Goal: Task Accomplishment & Management: Manage account settings

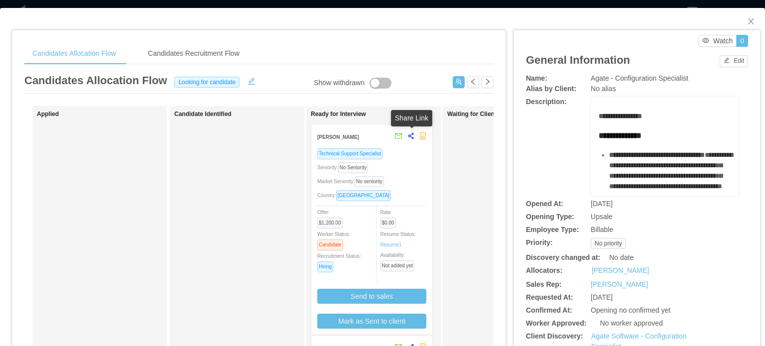
click at [411, 135] on icon "share-alt" at bounding box center [411, 136] width 7 height 7
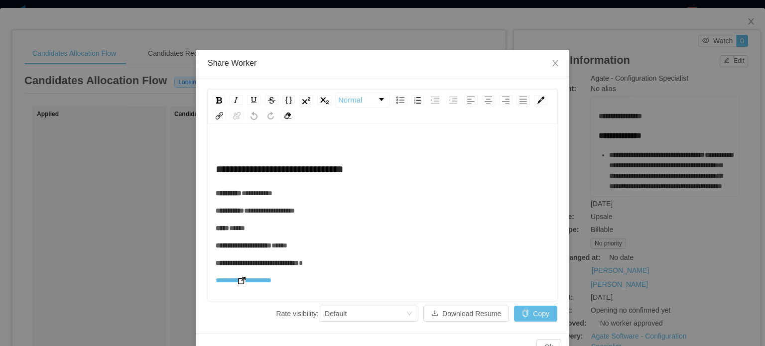
click at [240, 277] on img "rdw-editor" at bounding box center [241, 280] width 7 height 7
click at [554, 59] on span "Close" at bounding box center [556, 64] width 28 height 28
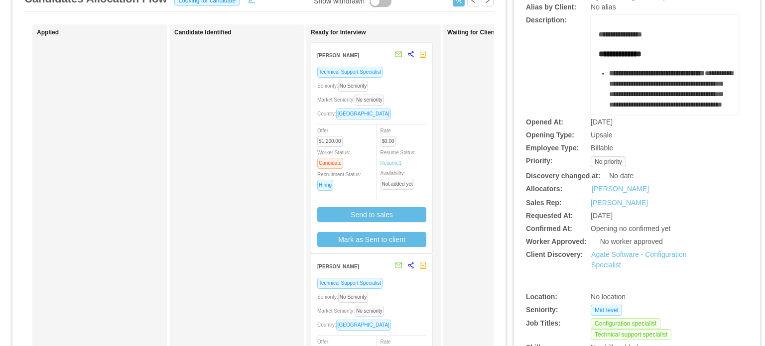
scroll to position [100, 0]
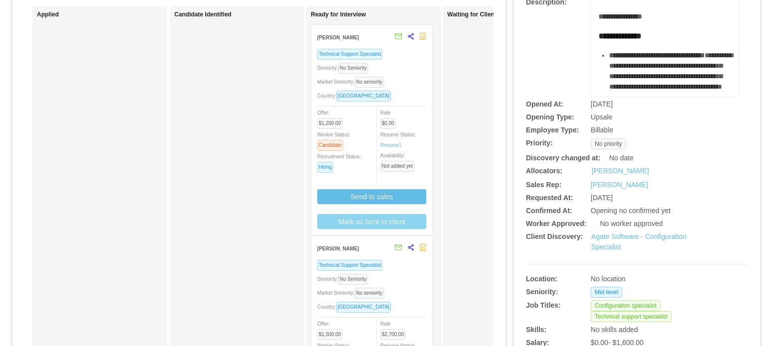
click at [383, 220] on button "Mark as Sent to client" at bounding box center [371, 221] width 109 height 15
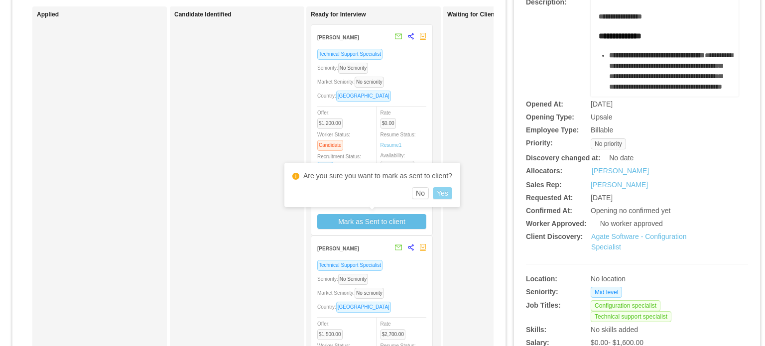
click at [447, 193] on button "Yes" at bounding box center [442, 193] width 19 height 12
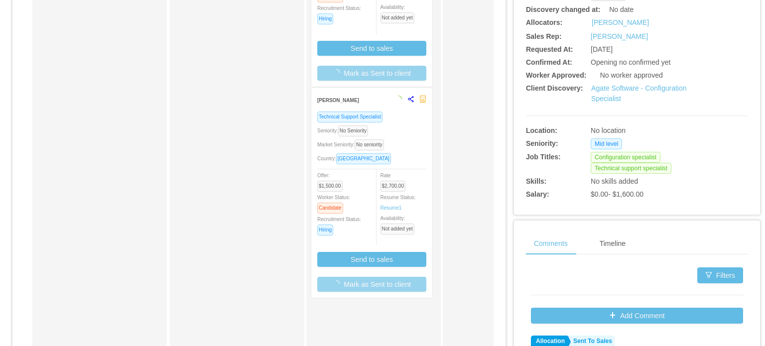
scroll to position [249, 0]
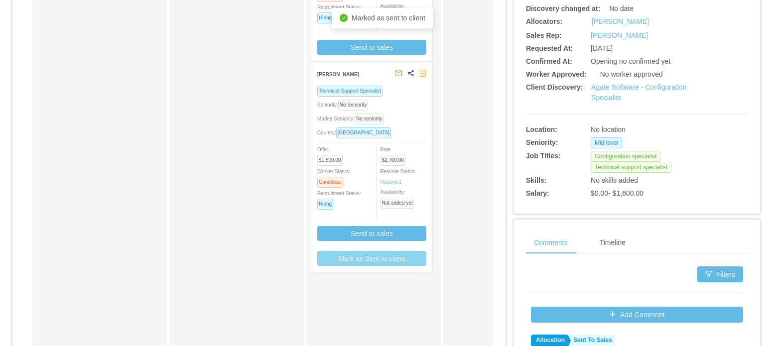
click at [371, 259] on button "Mark as Sent to client" at bounding box center [371, 258] width 109 height 15
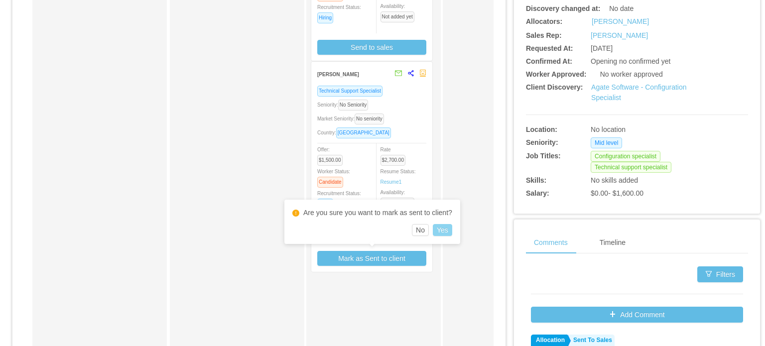
click at [441, 231] on button "Yes" at bounding box center [442, 230] width 19 height 12
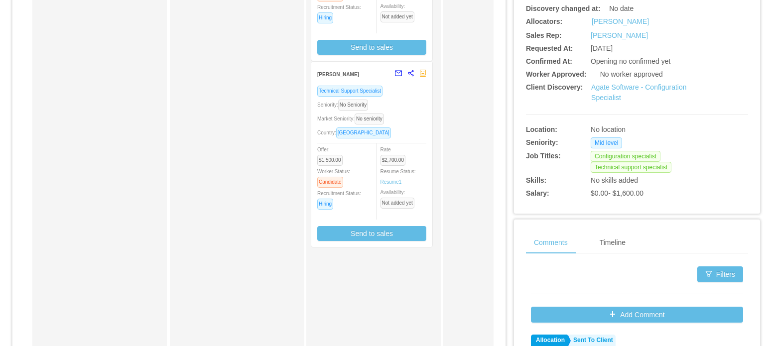
click at [399, 121] on div "Market Seniority: No seniority" at bounding box center [371, 118] width 109 height 11
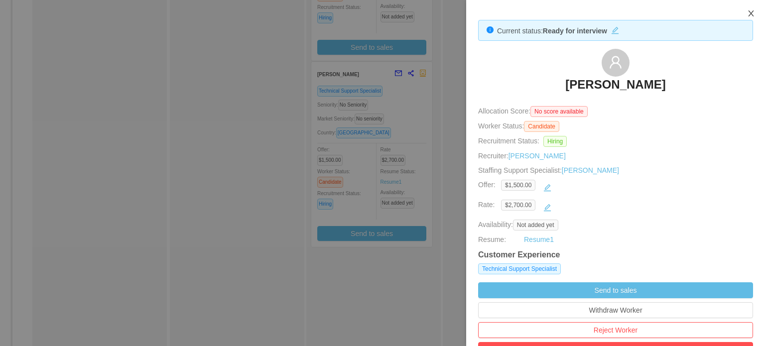
click at [754, 14] on icon "icon: close" at bounding box center [752, 13] width 8 height 8
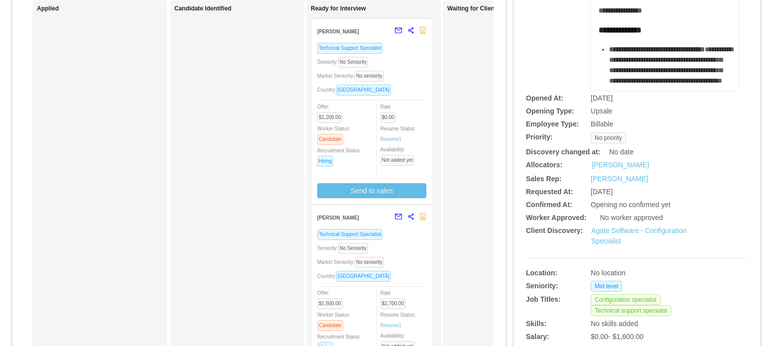
scroll to position [100, 0]
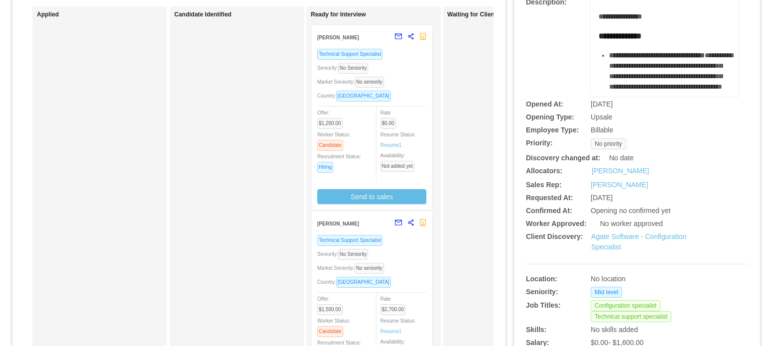
click at [413, 88] on div "Technical Support Specialist Seniority: No Seniority Market Seniority: No senio…" at bounding box center [371, 126] width 109 height 156
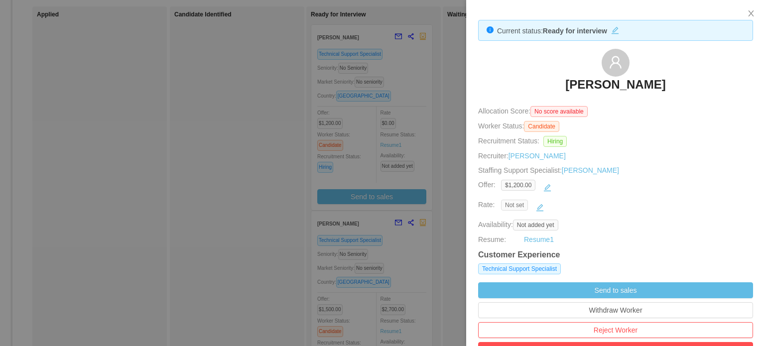
click at [518, 204] on span "Not set" at bounding box center [514, 205] width 27 height 11
click at [538, 207] on button "button" at bounding box center [540, 208] width 16 height 16
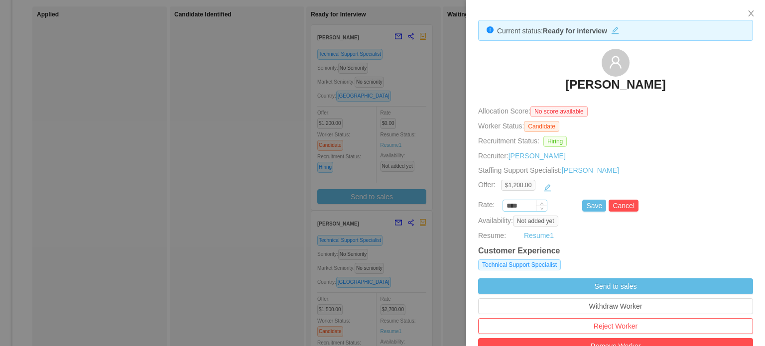
click at [521, 203] on input "****" at bounding box center [525, 206] width 44 height 11
click at [521, 205] on input "****" at bounding box center [525, 206] width 44 height 11
type input "*"
type input "*******"
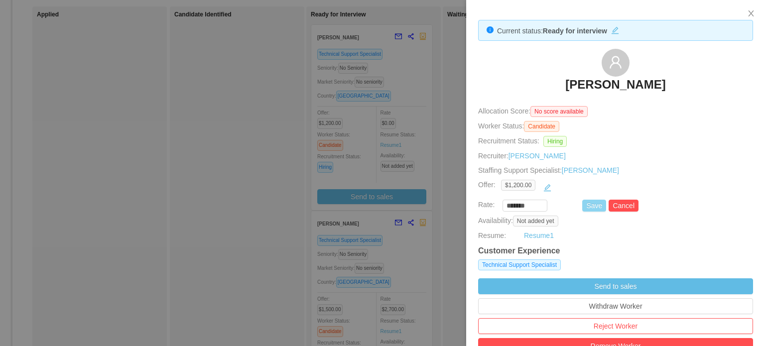
click at [586, 204] on button "Save" at bounding box center [595, 206] width 24 height 12
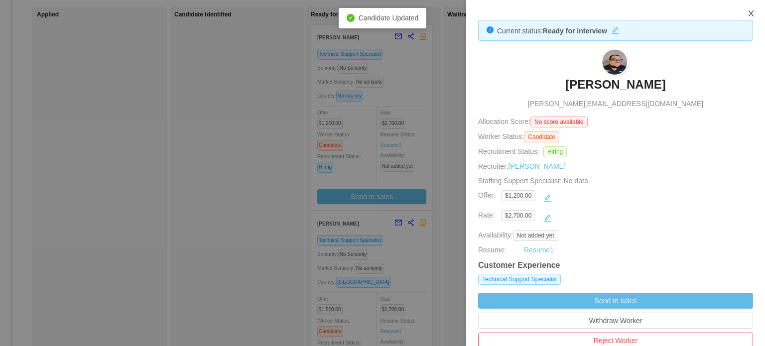
click at [755, 15] on button "Close" at bounding box center [752, 14] width 28 height 28
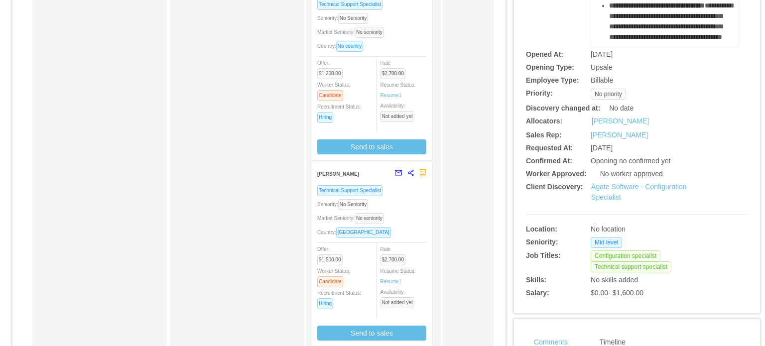
scroll to position [150, 0]
